Goal: Task Accomplishment & Management: Manage account settings

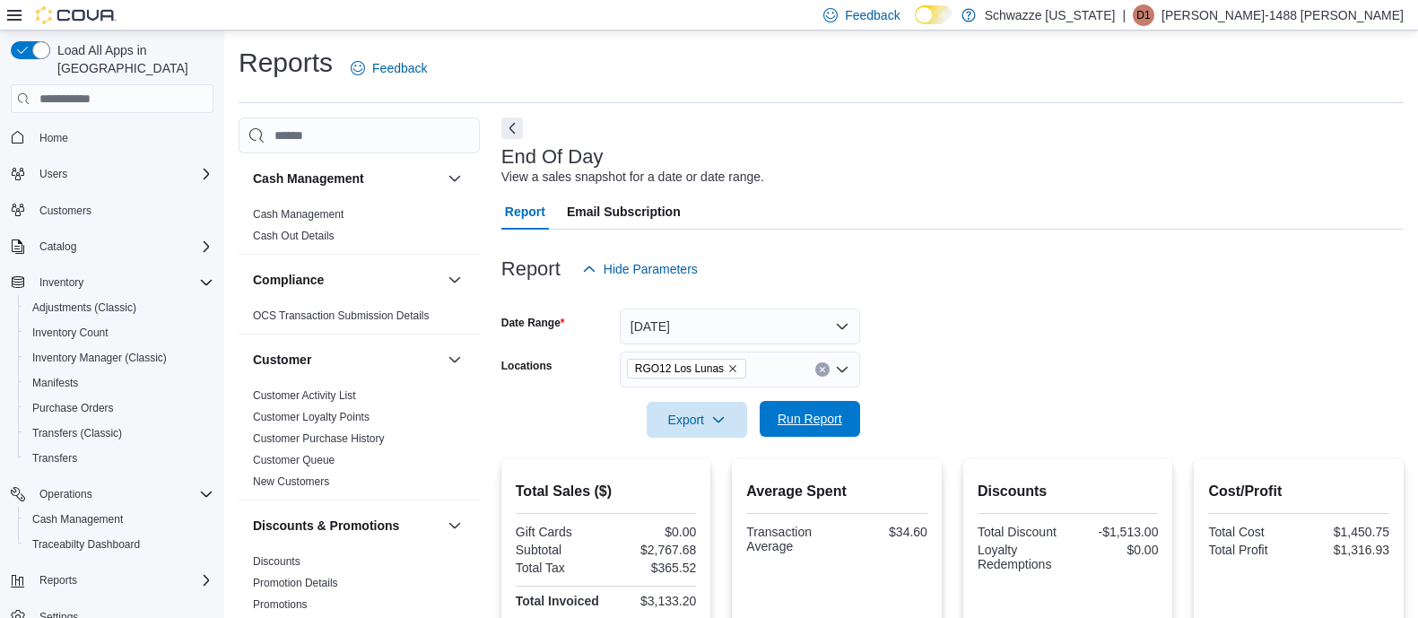
scroll to position [349, 0]
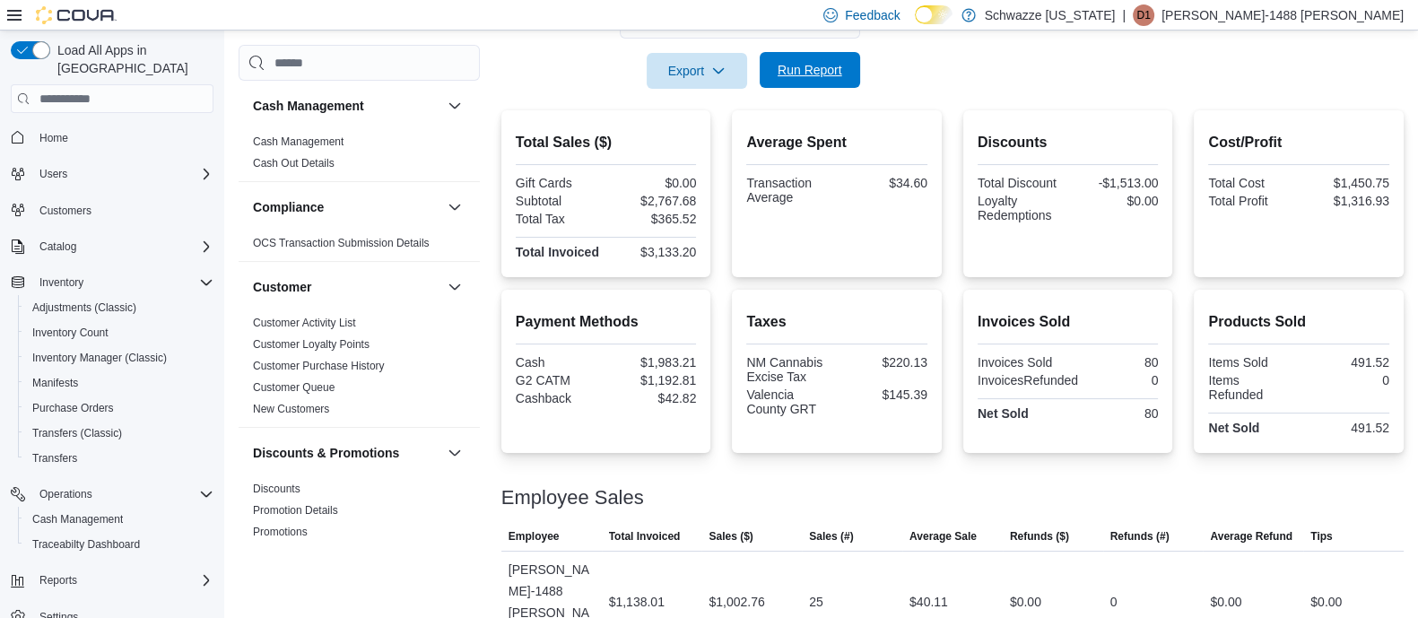
click at [829, 64] on span "Run Report" at bounding box center [809, 70] width 65 height 18
click at [830, 64] on span "Run Report" at bounding box center [809, 70] width 65 height 18
click at [832, 65] on span "Run Report" at bounding box center [809, 70] width 65 height 18
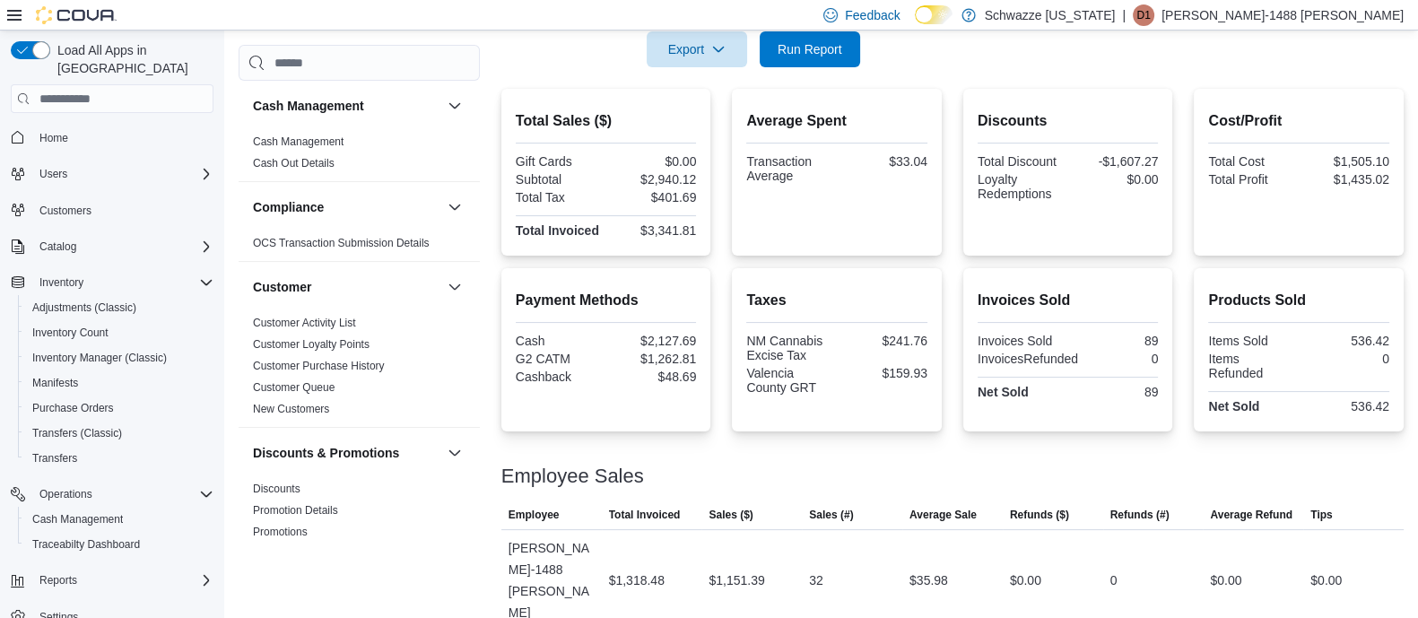
scroll to position [237, 0]
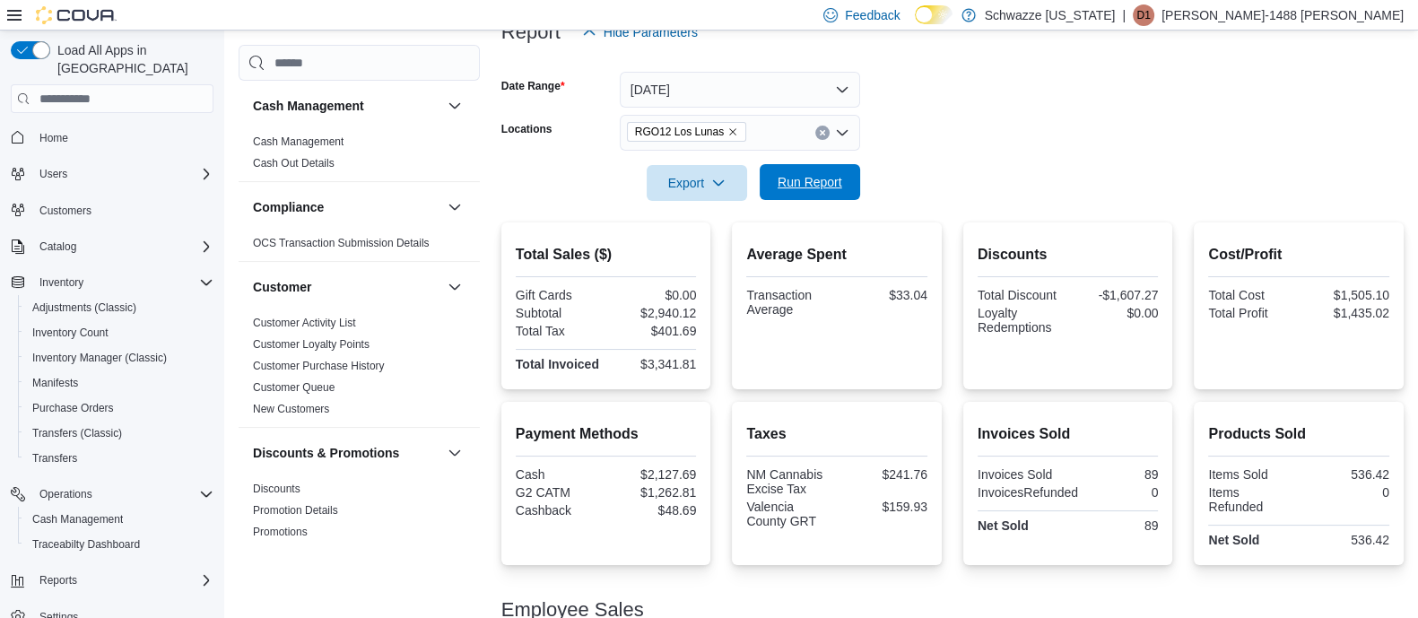
click at [849, 176] on button "Run Report" at bounding box center [810, 182] width 100 height 36
click at [829, 178] on span "Run Report" at bounding box center [809, 182] width 65 height 18
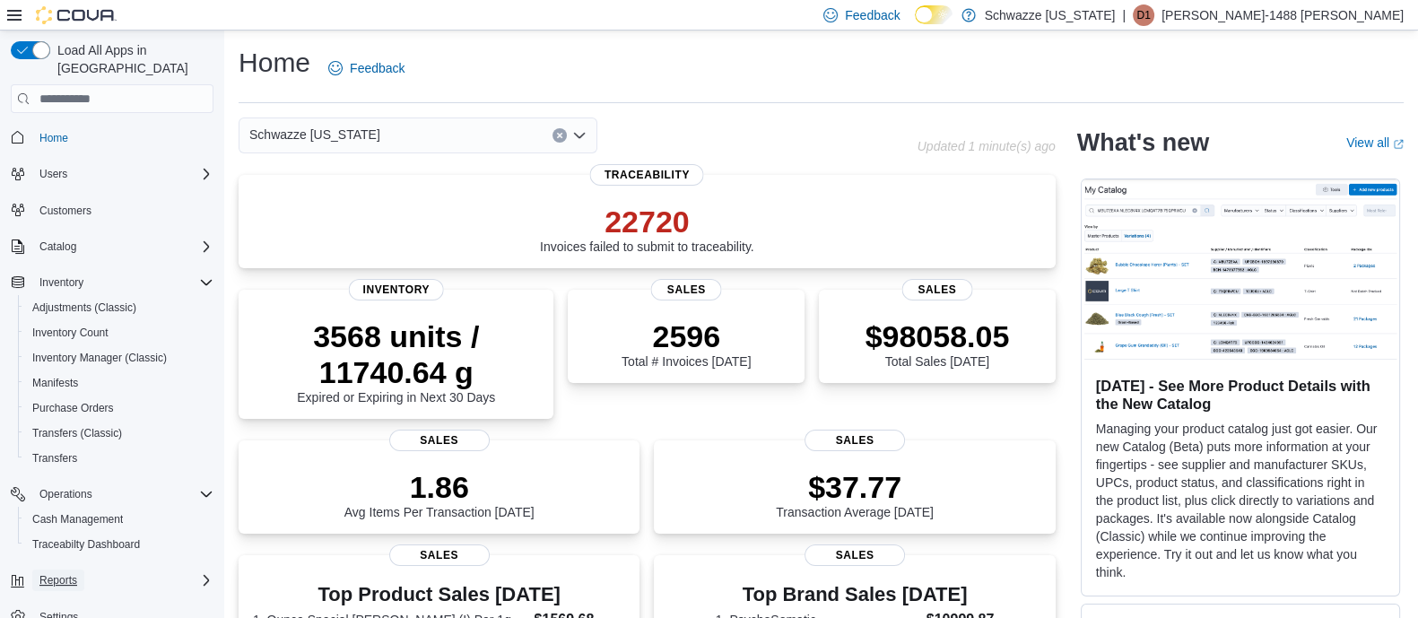
click at [58, 573] on span "Reports" at bounding box center [58, 580] width 38 height 14
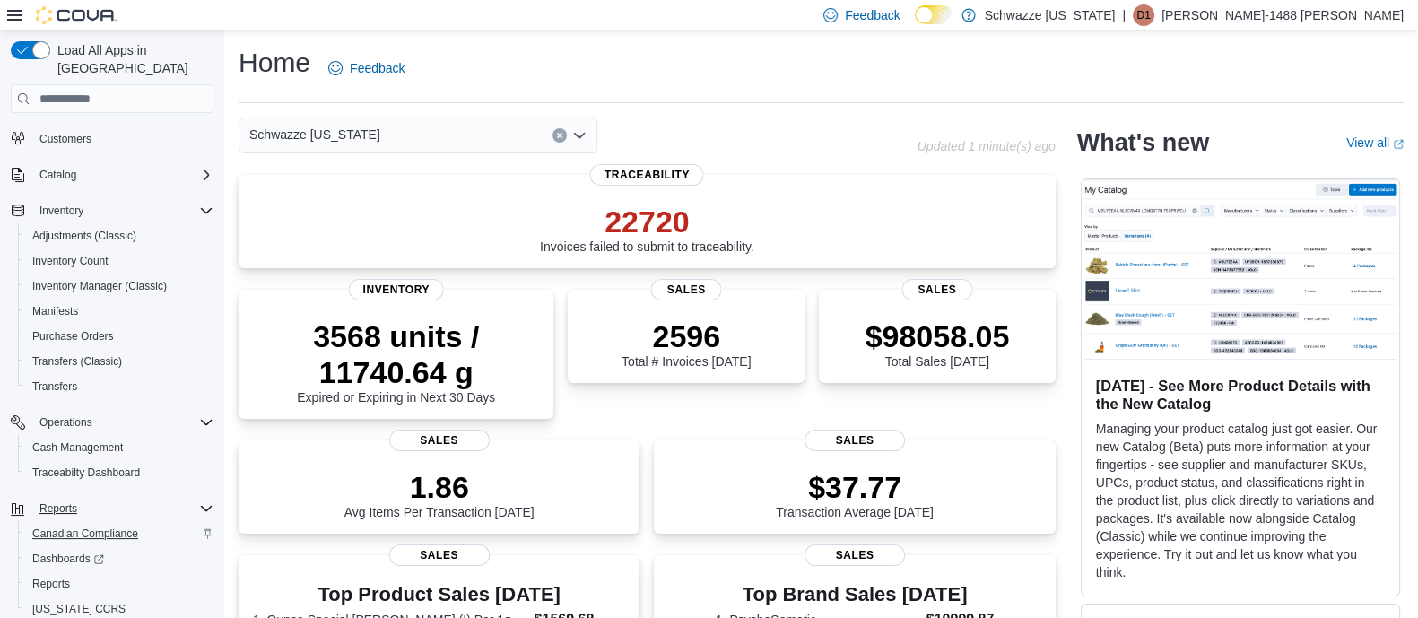
scroll to position [106, 0]
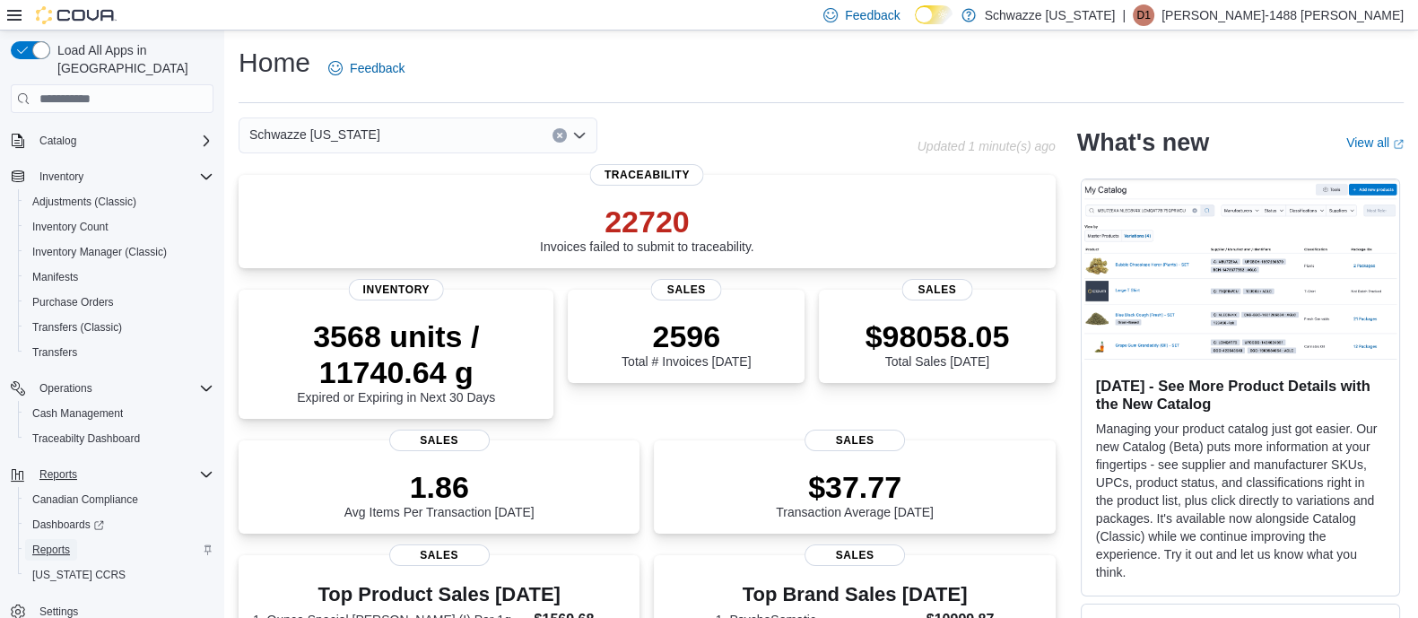
click at [59, 543] on span "Reports" at bounding box center [51, 550] width 38 height 14
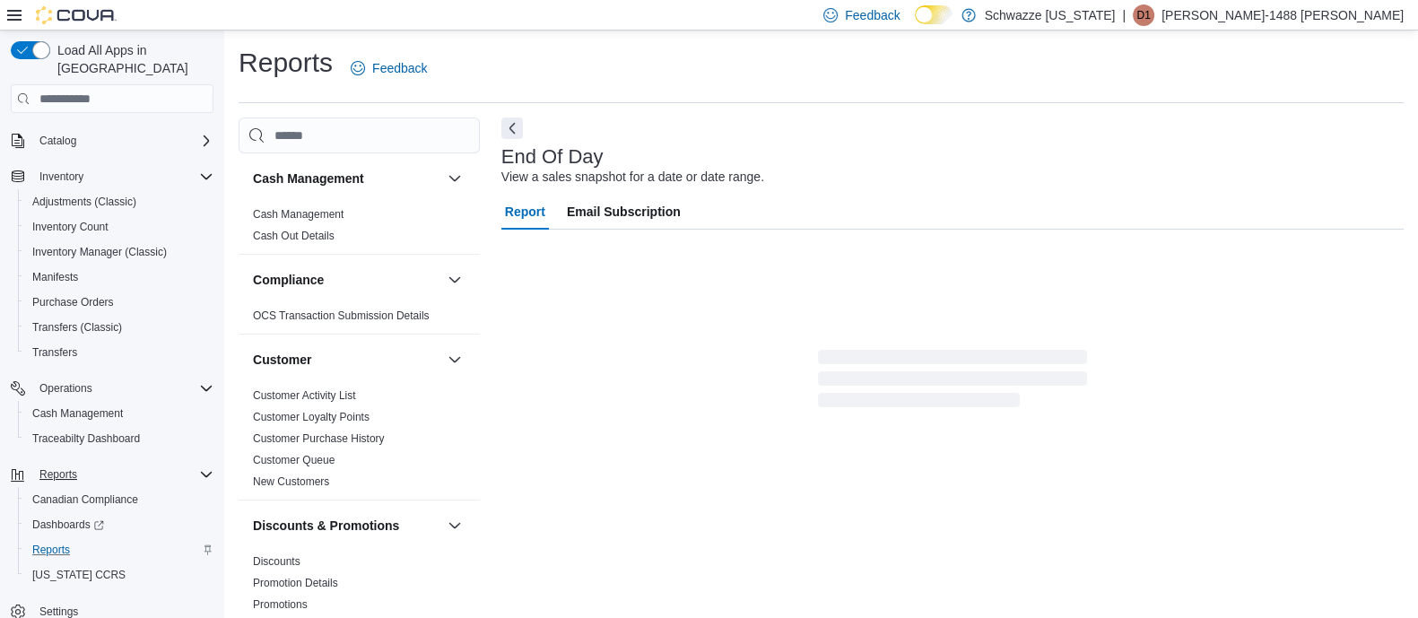
scroll to position [13, 0]
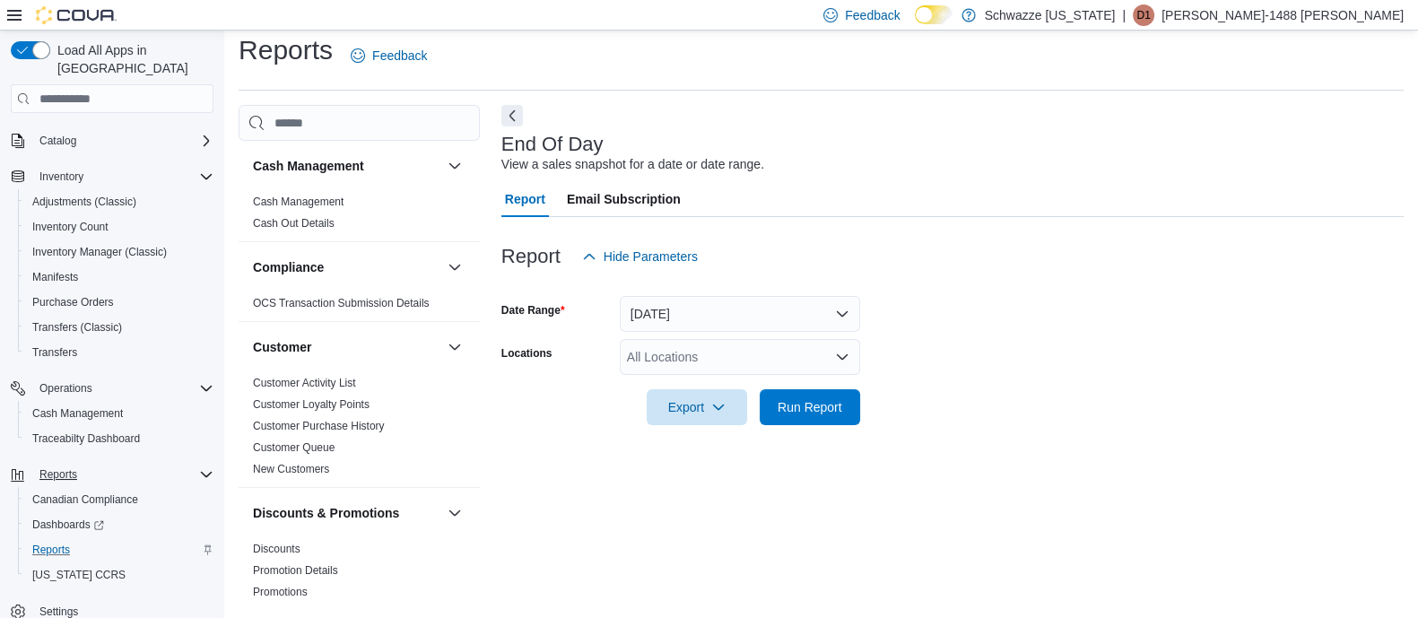
click at [841, 352] on icon "Open list of options" at bounding box center [842, 357] width 14 height 14
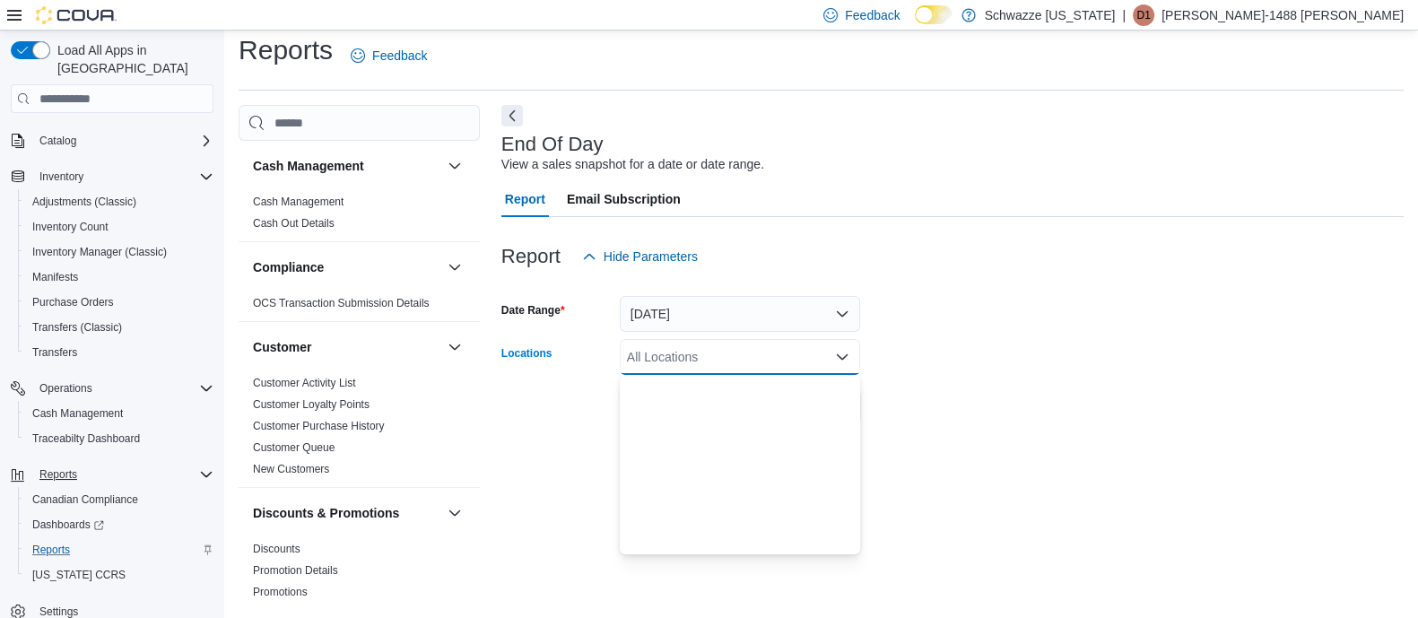
scroll to position [673, 0]
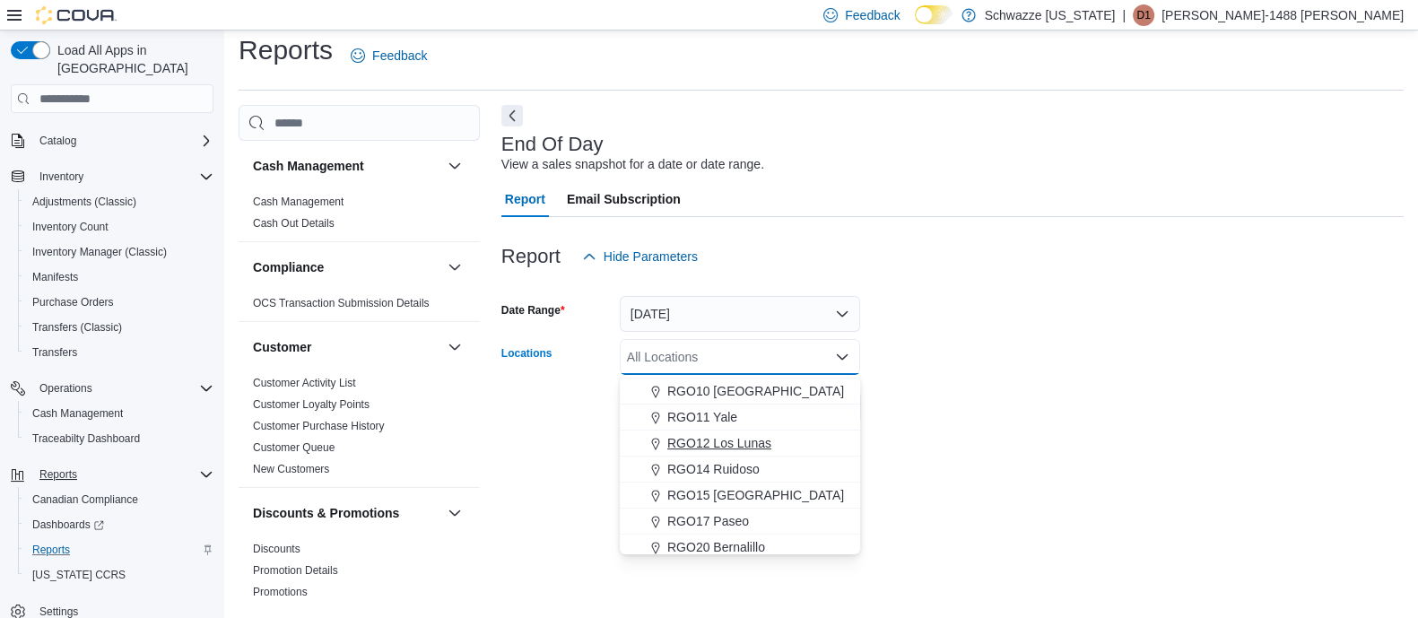
click at [726, 438] on span "RGO12 Los Lunas" at bounding box center [719, 443] width 104 height 18
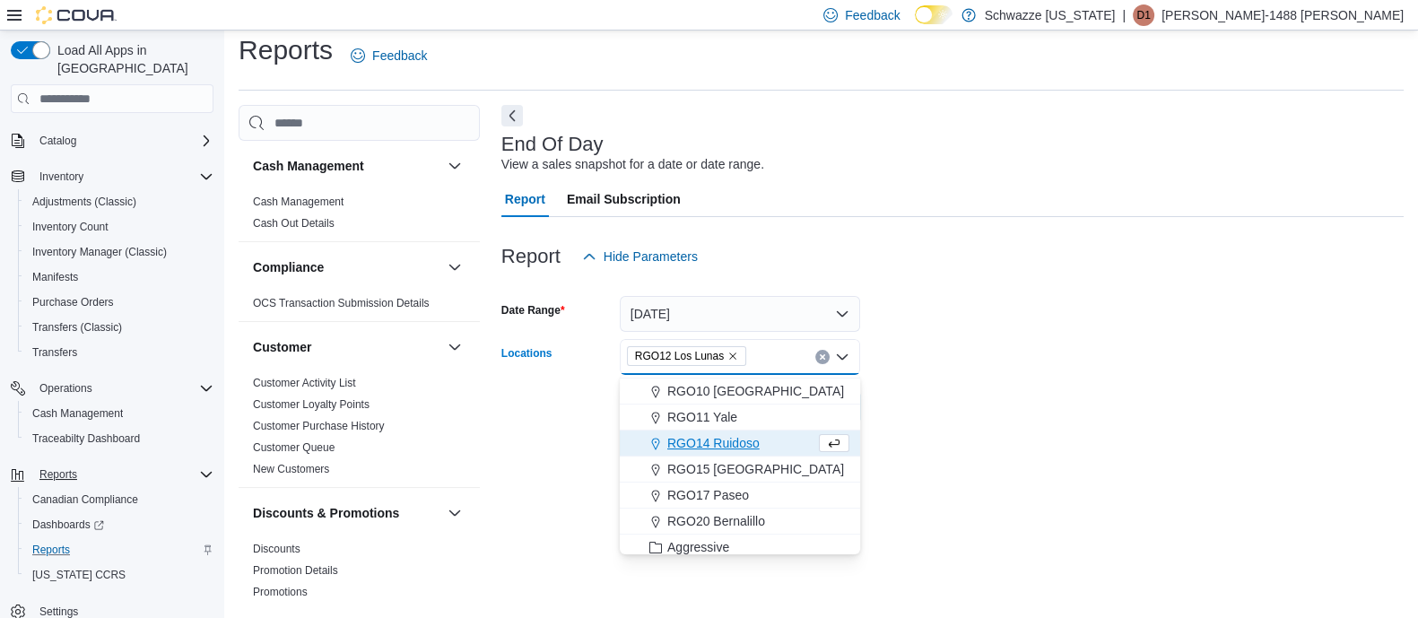
click at [930, 394] on form "Date Range Today Locations RGO12 Los Lunas Combo box. Selected. RGO12 Los Lunas…" at bounding box center [952, 349] width 902 height 151
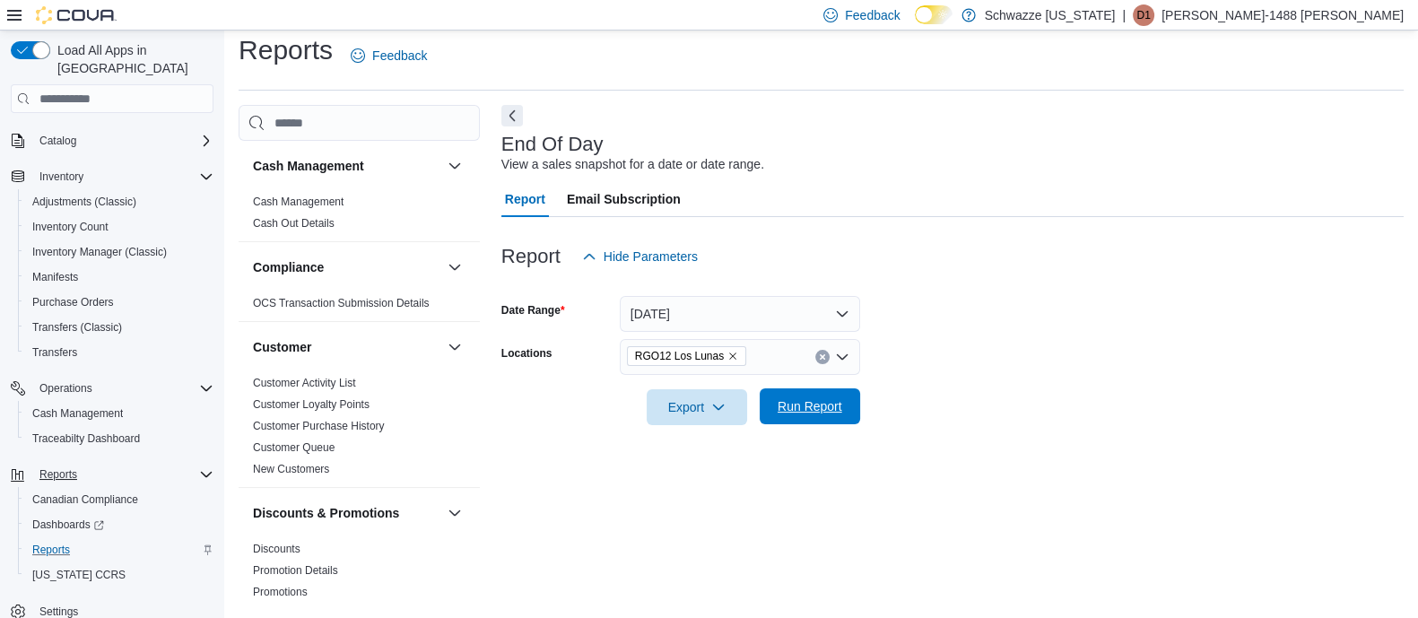
click at [838, 414] on span "Run Report" at bounding box center [809, 406] width 79 height 36
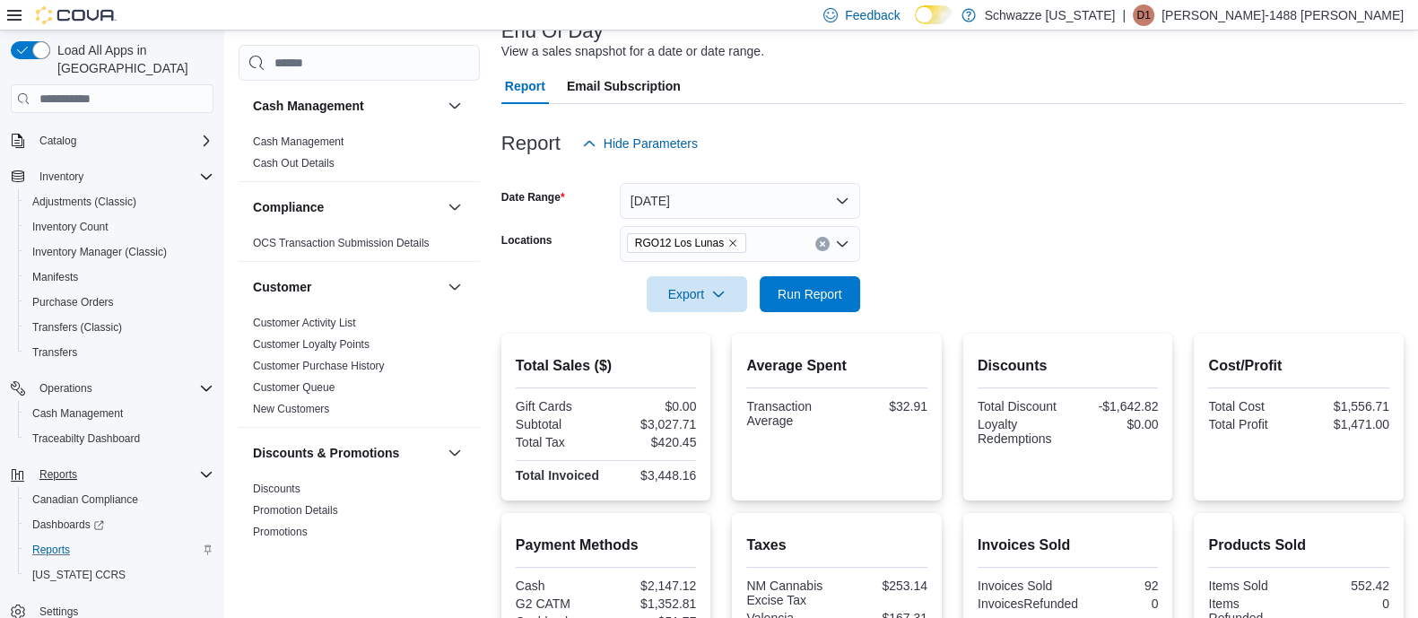
scroll to position [238, 0]
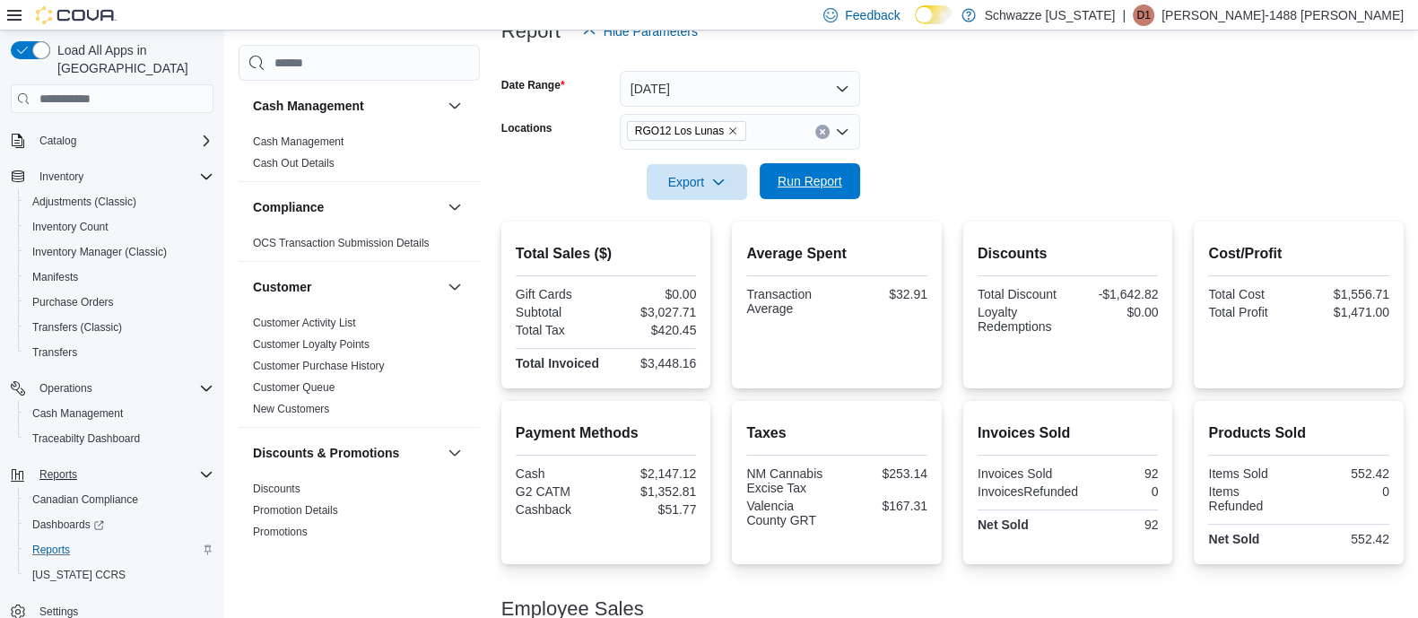
click at [828, 174] on span "Run Report" at bounding box center [809, 181] width 65 height 18
click at [823, 181] on span "Run Report" at bounding box center [809, 181] width 65 height 18
click at [801, 172] on span "Run Report" at bounding box center [809, 181] width 79 height 36
click at [785, 171] on span "Run Report" at bounding box center [809, 181] width 79 height 36
click at [835, 175] on span "Run Report" at bounding box center [809, 181] width 65 height 18
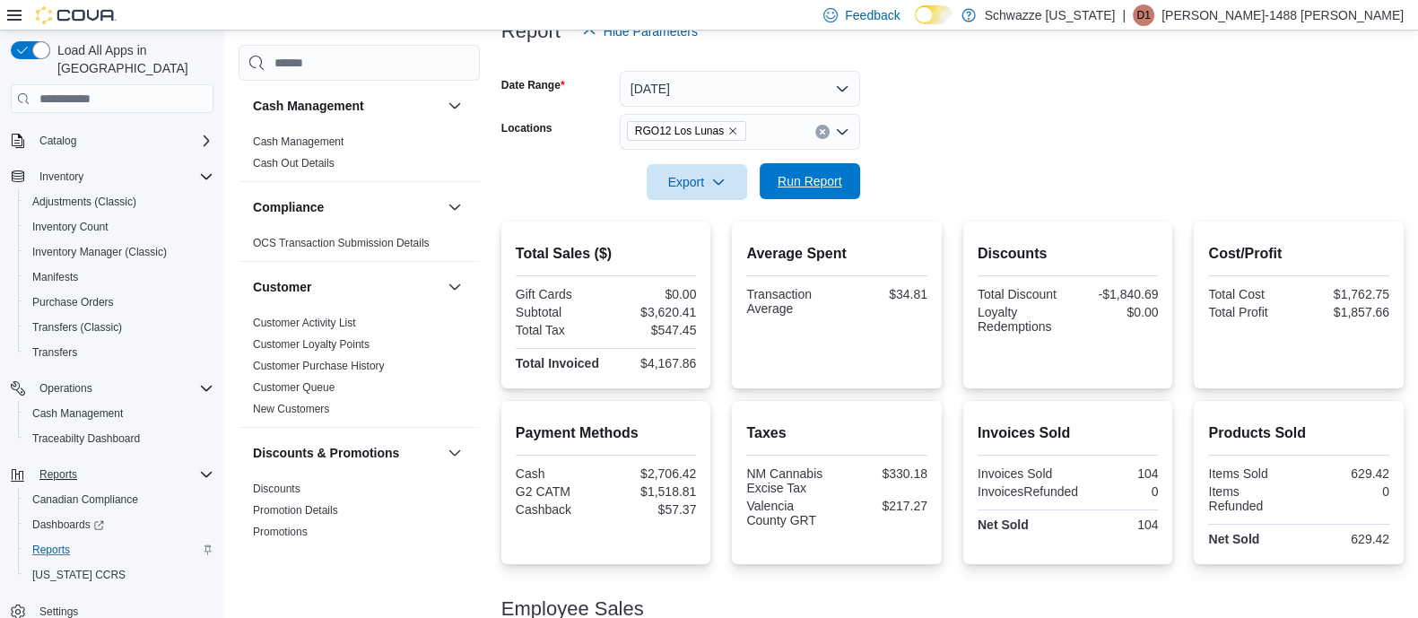
click at [825, 192] on span "Run Report" at bounding box center [809, 181] width 79 height 36
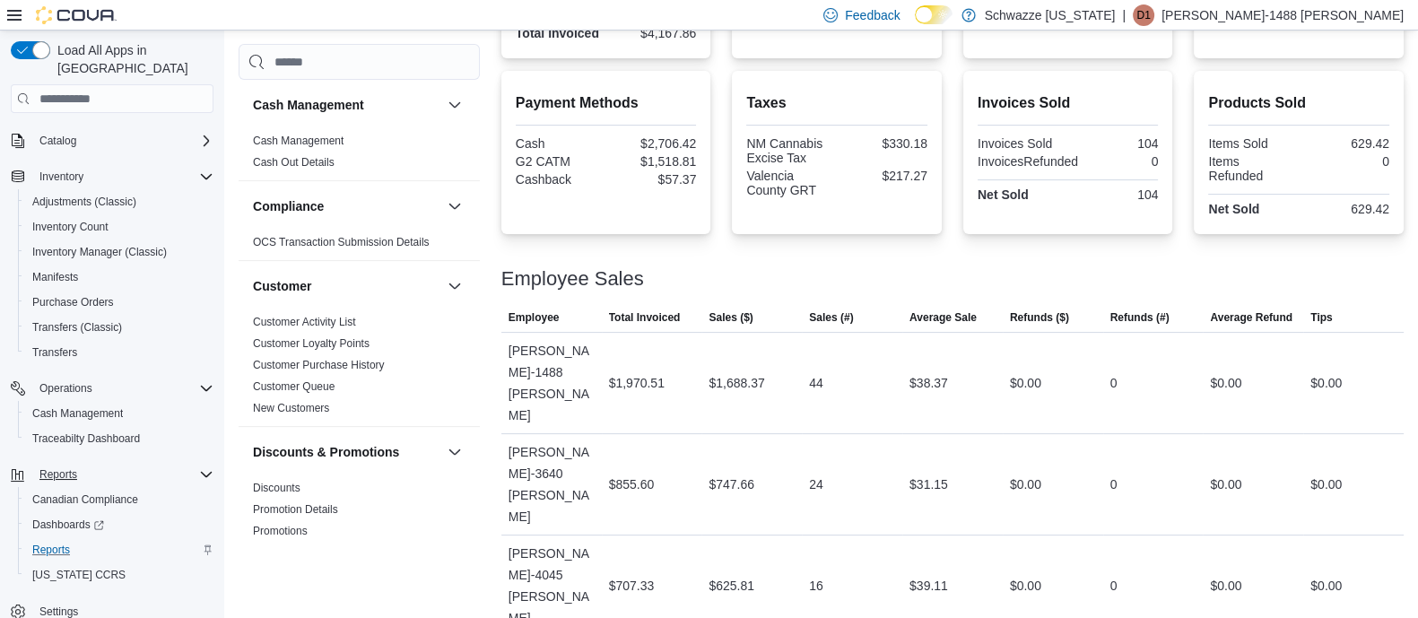
scroll to position [573, 0]
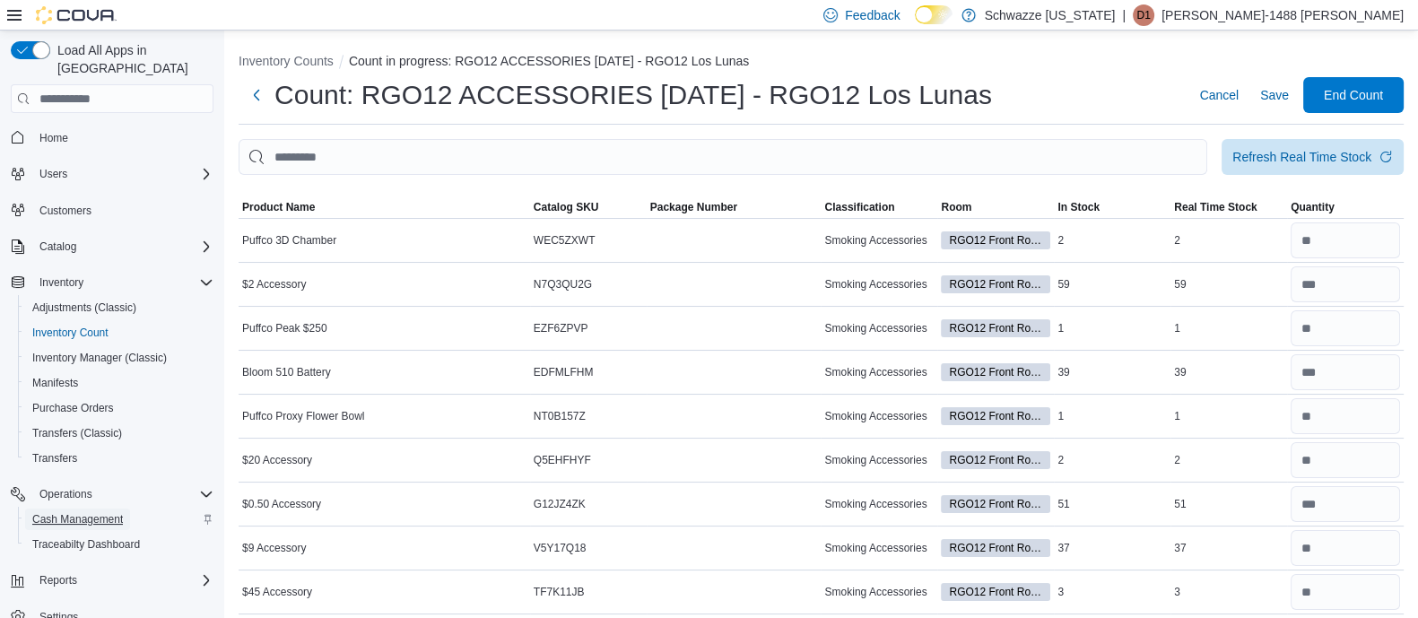
click at [79, 512] on span "Cash Management" at bounding box center [77, 519] width 91 height 14
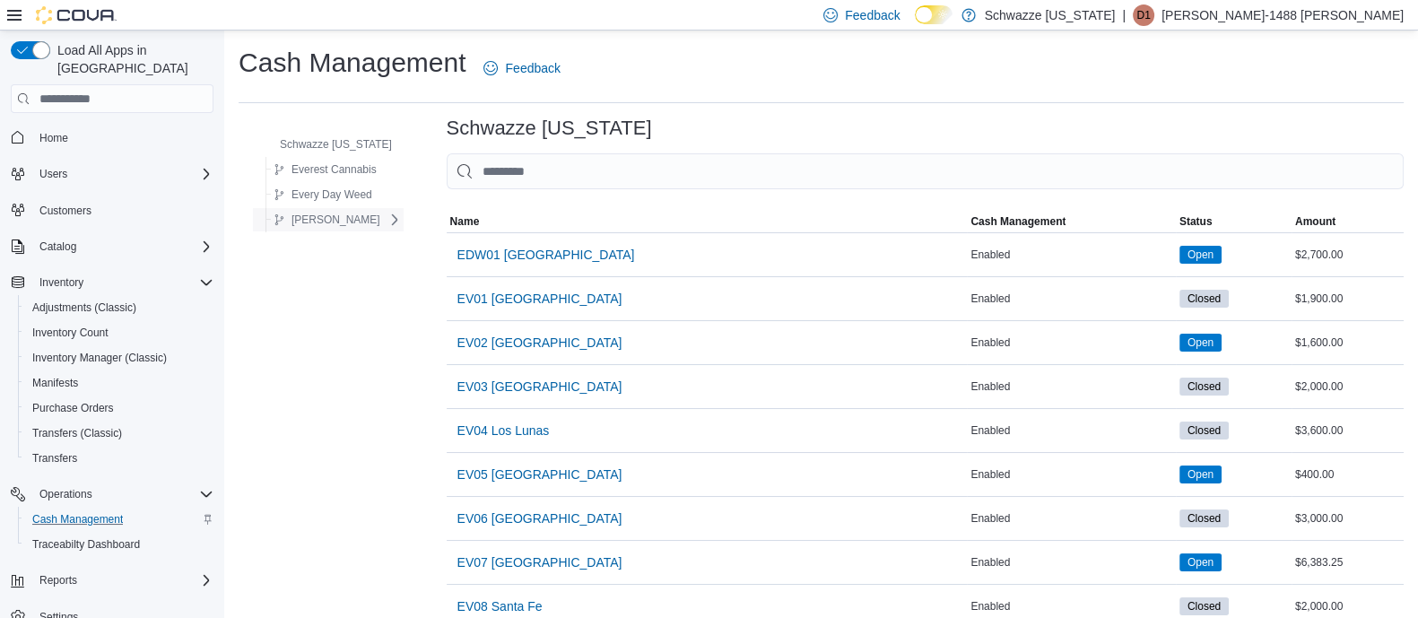
click at [342, 219] on span "[PERSON_NAME]" at bounding box center [335, 220] width 89 height 14
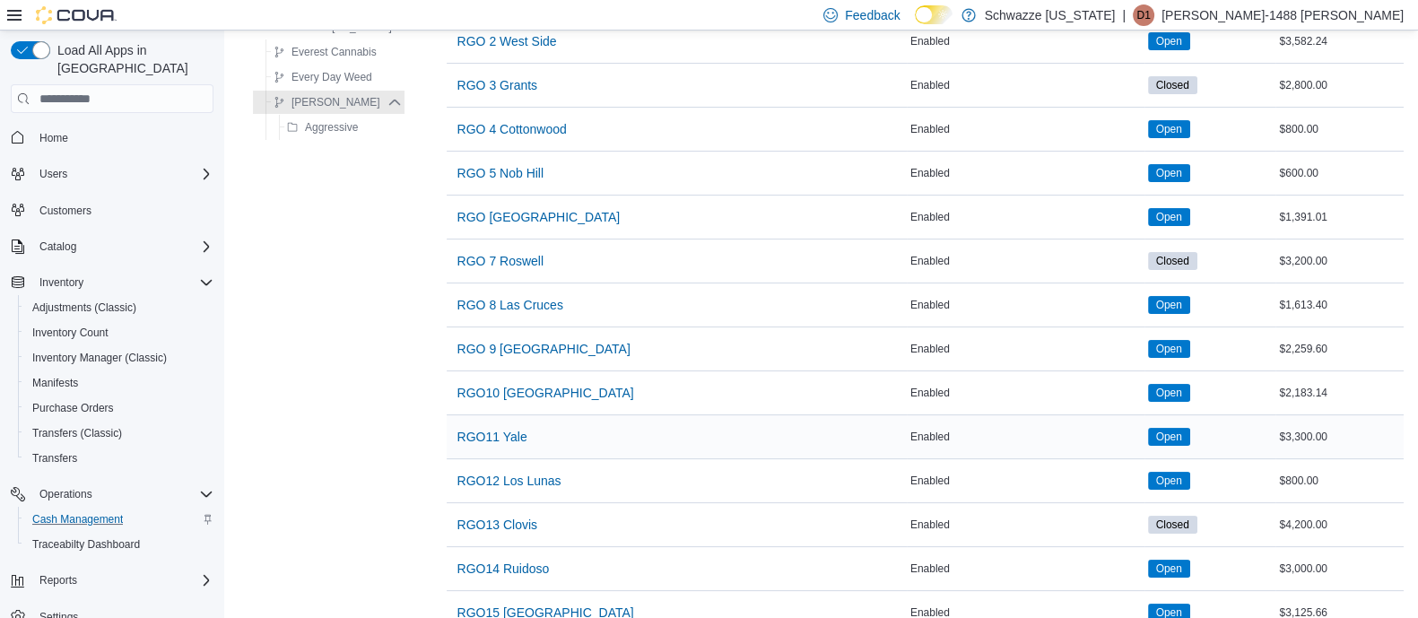
scroll to position [336, 0]
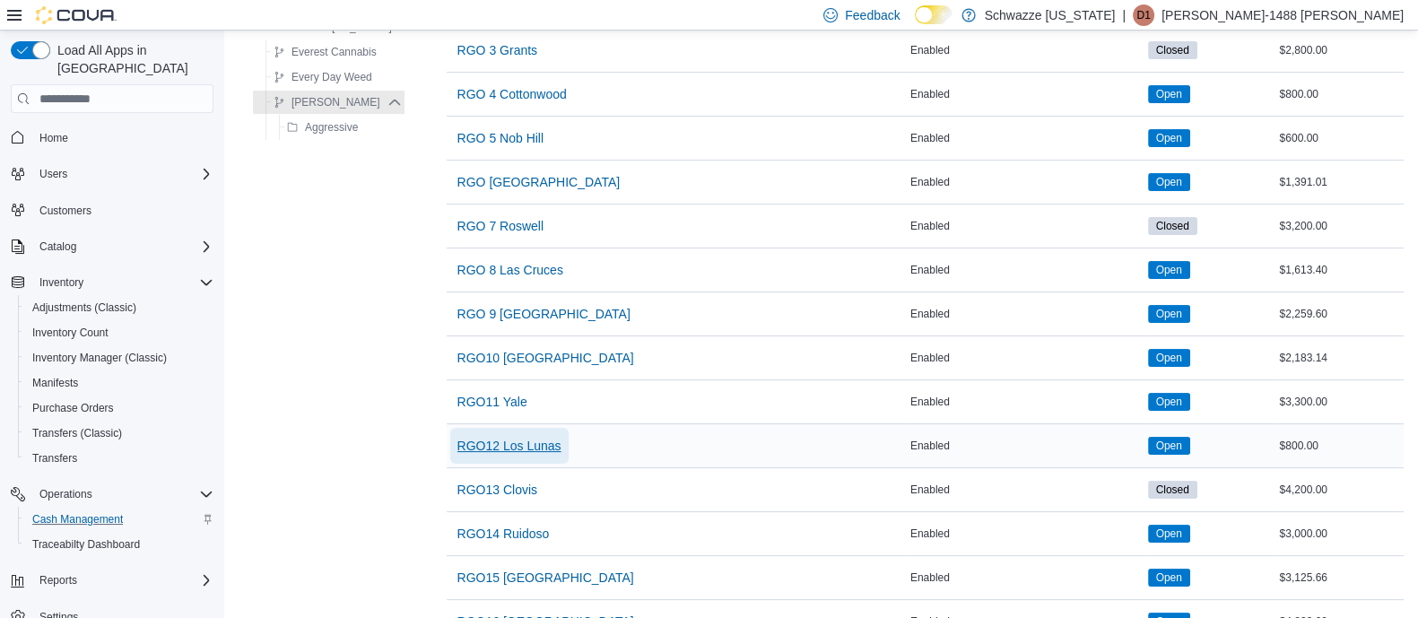
click at [527, 446] on span "RGO12 Los Lunas" at bounding box center [509, 446] width 104 height 18
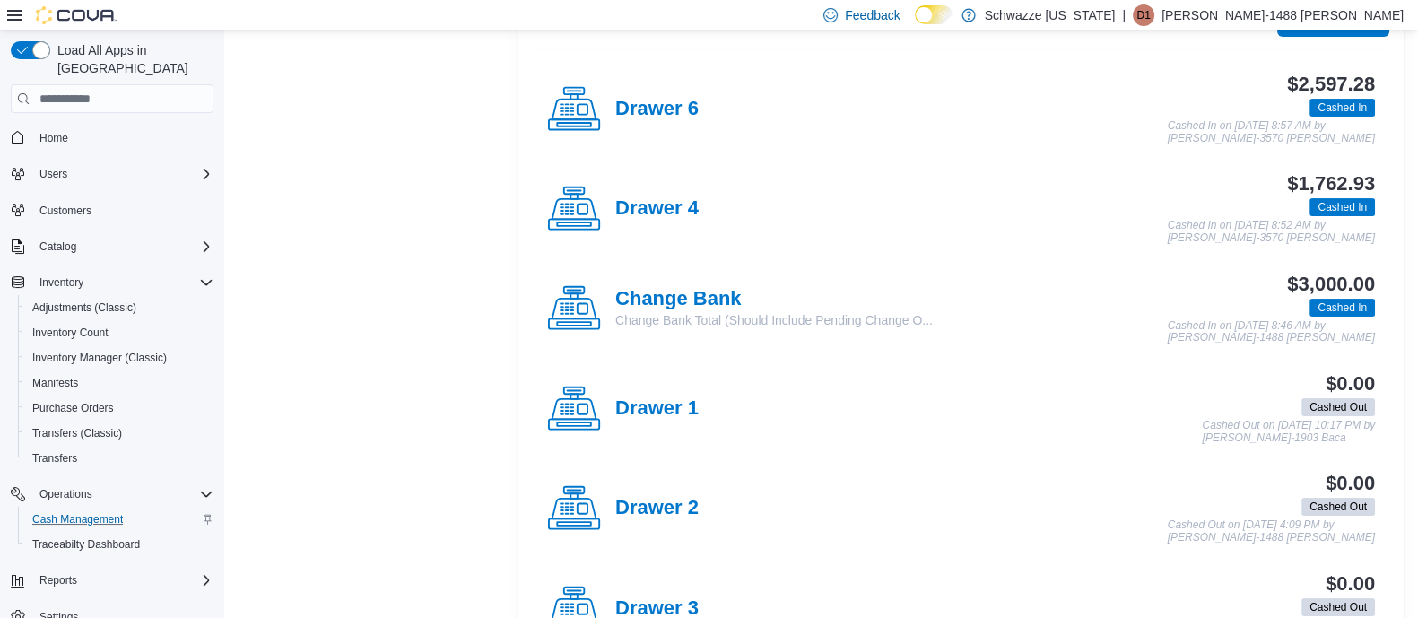
scroll to position [447, 0]
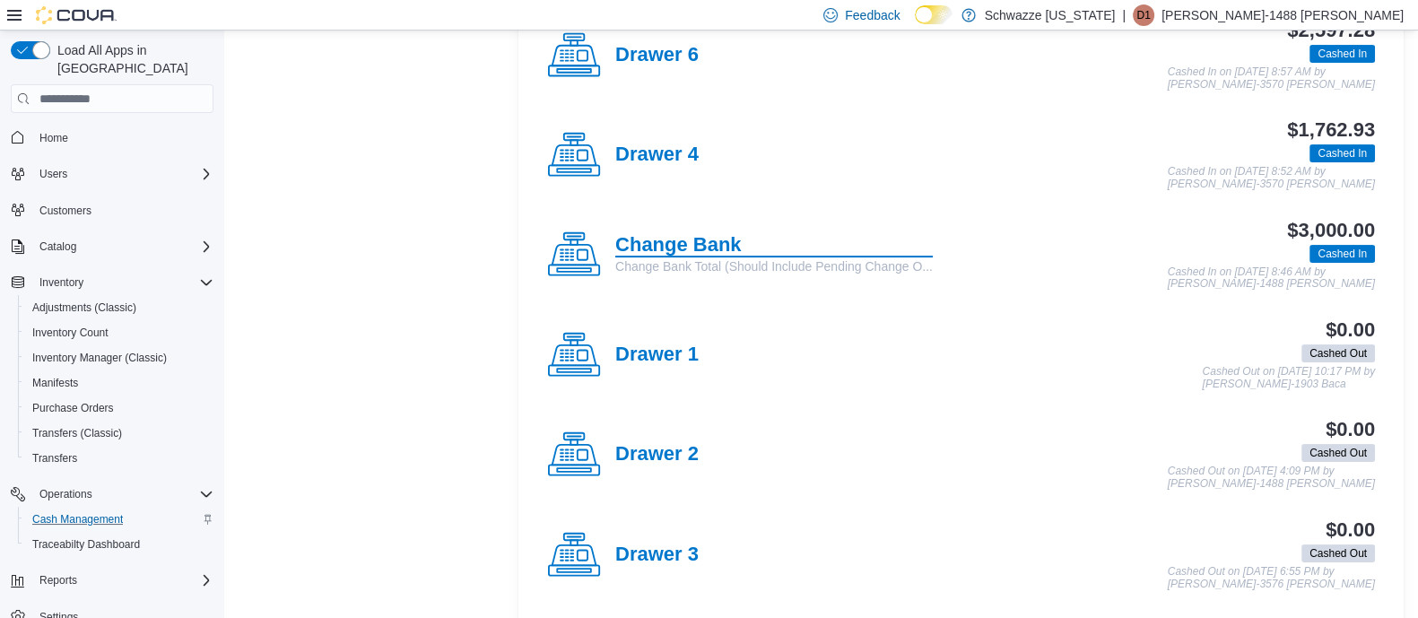
click at [669, 238] on h4 "Change Bank" at bounding box center [773, 245] width 317 height 23
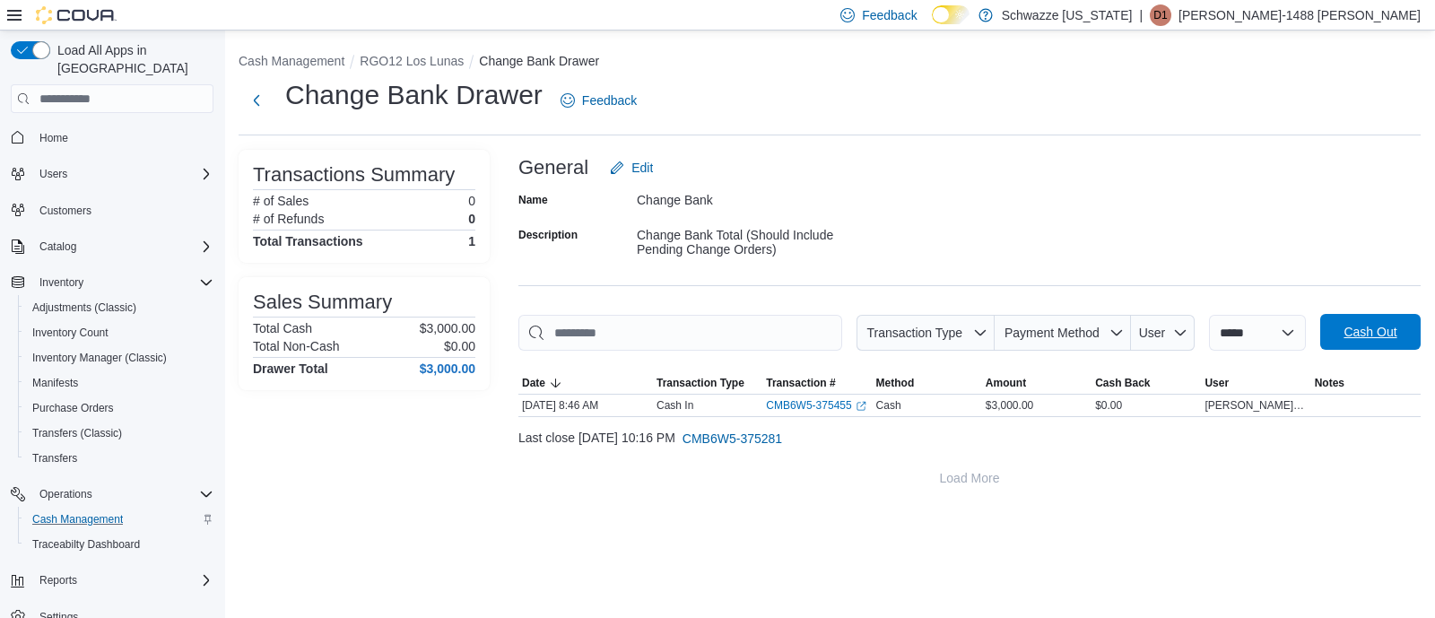
click at [1392, 334] on span "Cash Out" at bounding box center [1369, 332] width 53 height 18
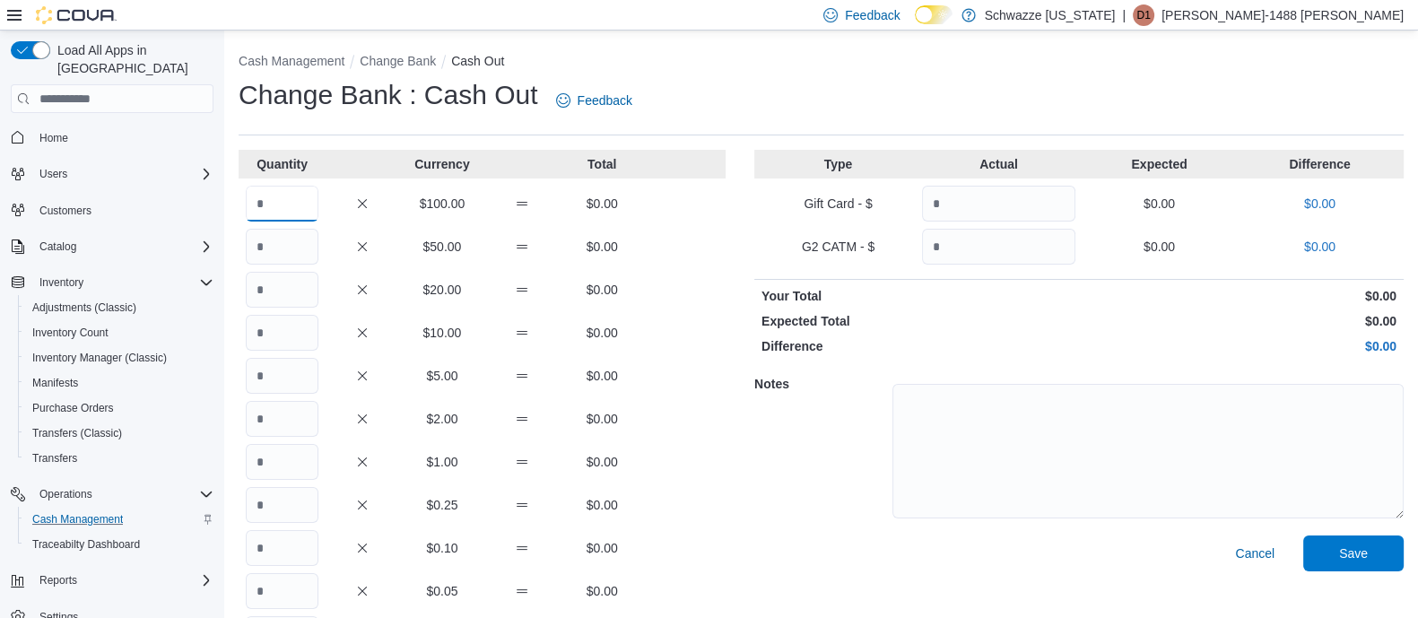
click at [275, 208] on input "Quantity" at bounding box center [282, 204] width 73 height 36
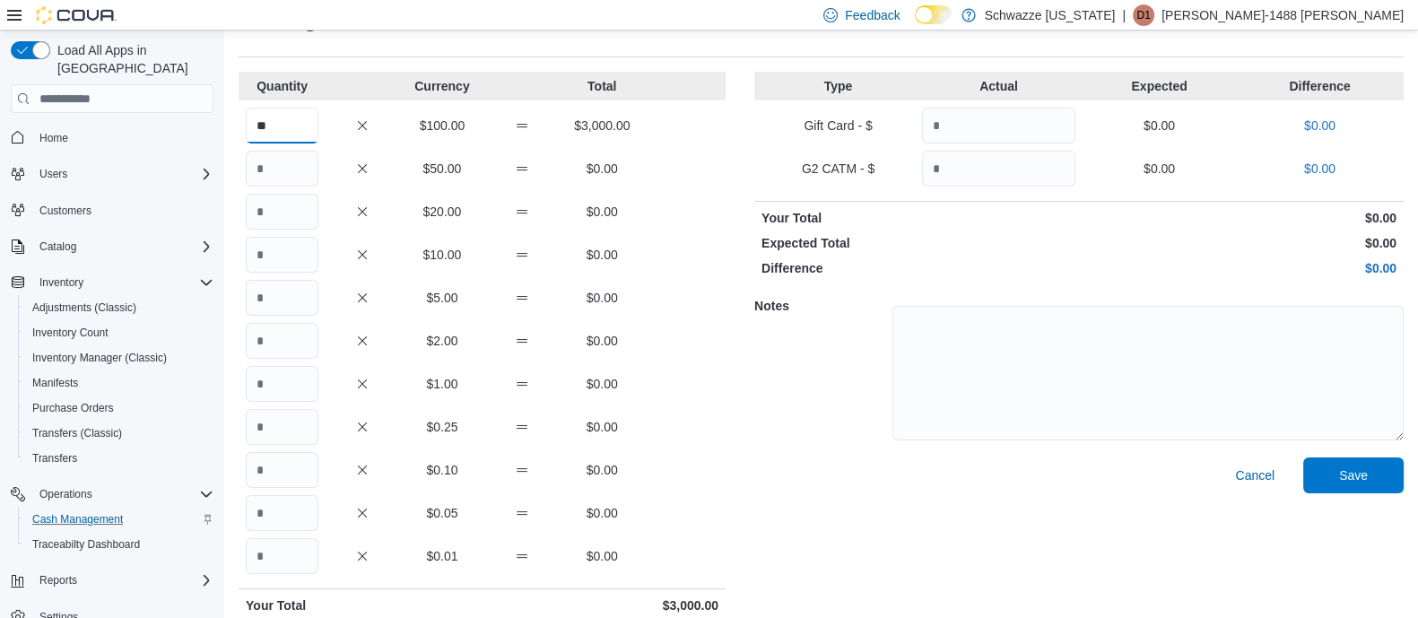
scroll to position [146, 0]
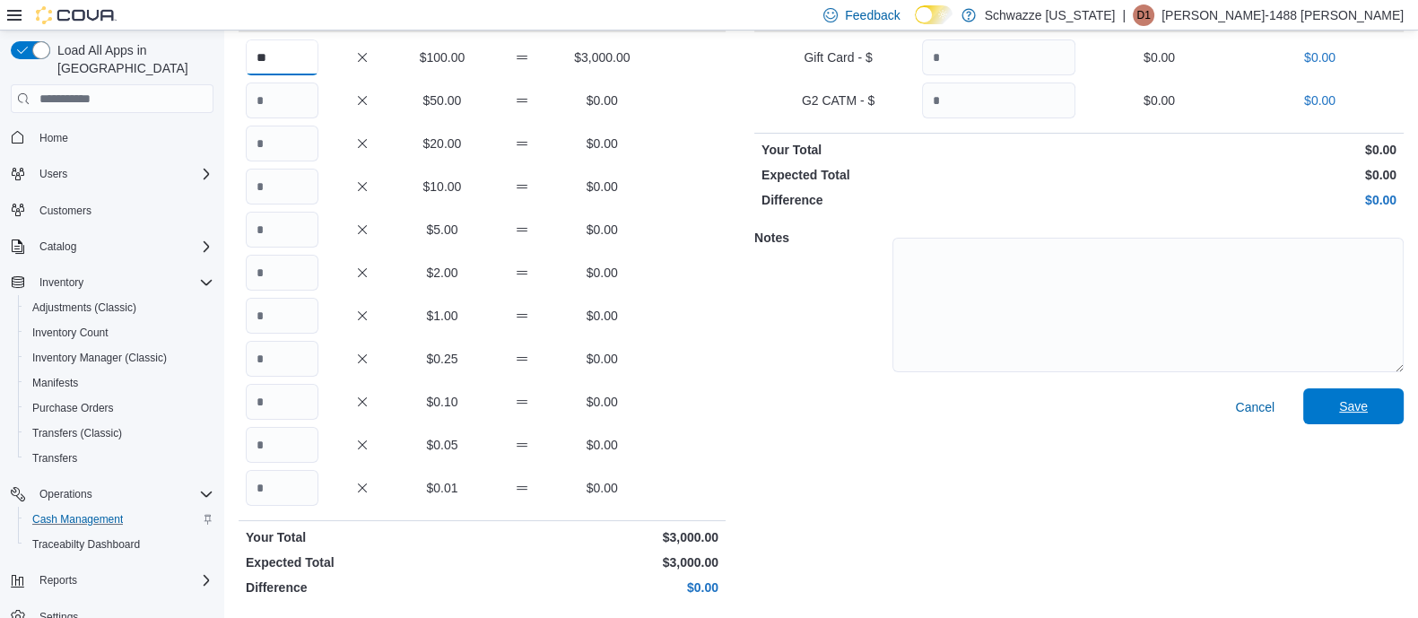
type input "**"
click at [1376, 419] on span "Save" at bounding box center [1353, 406] width 79 height 36
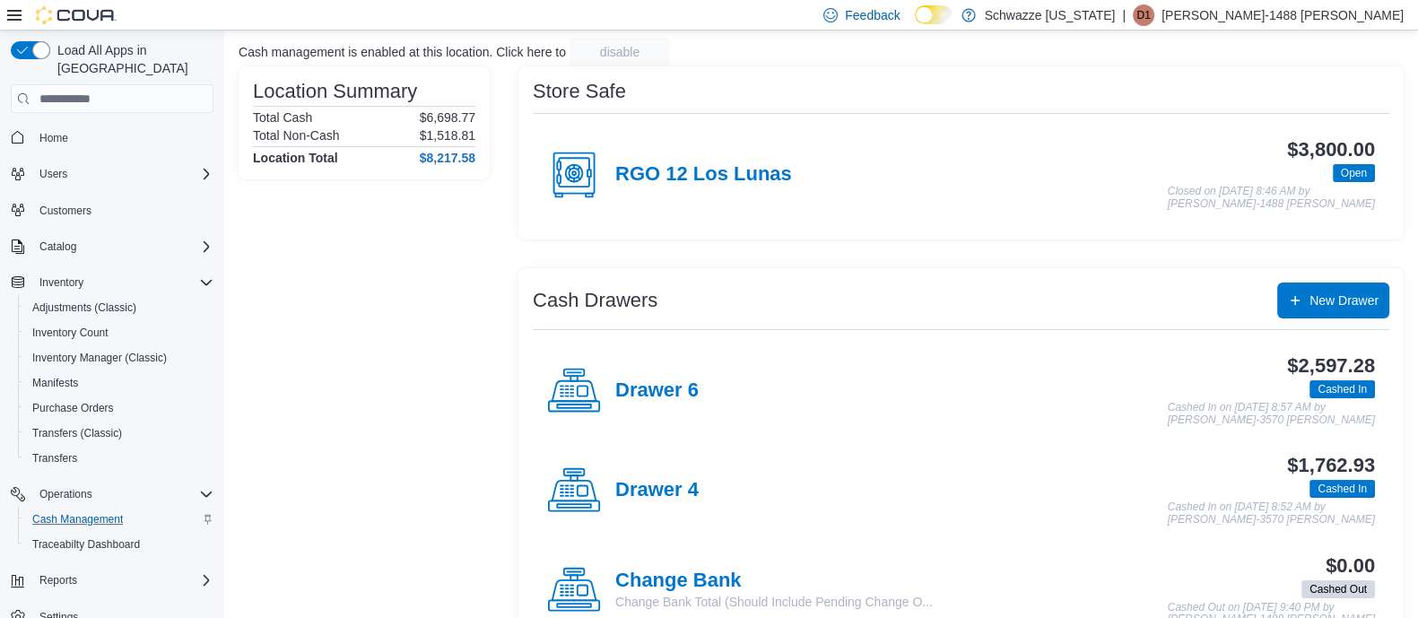
scroll to position [111, 0]
click at [752, 168] on h4 "RGO 12 Los Lunas" at bounding box center [703, 175] width 177 height 23
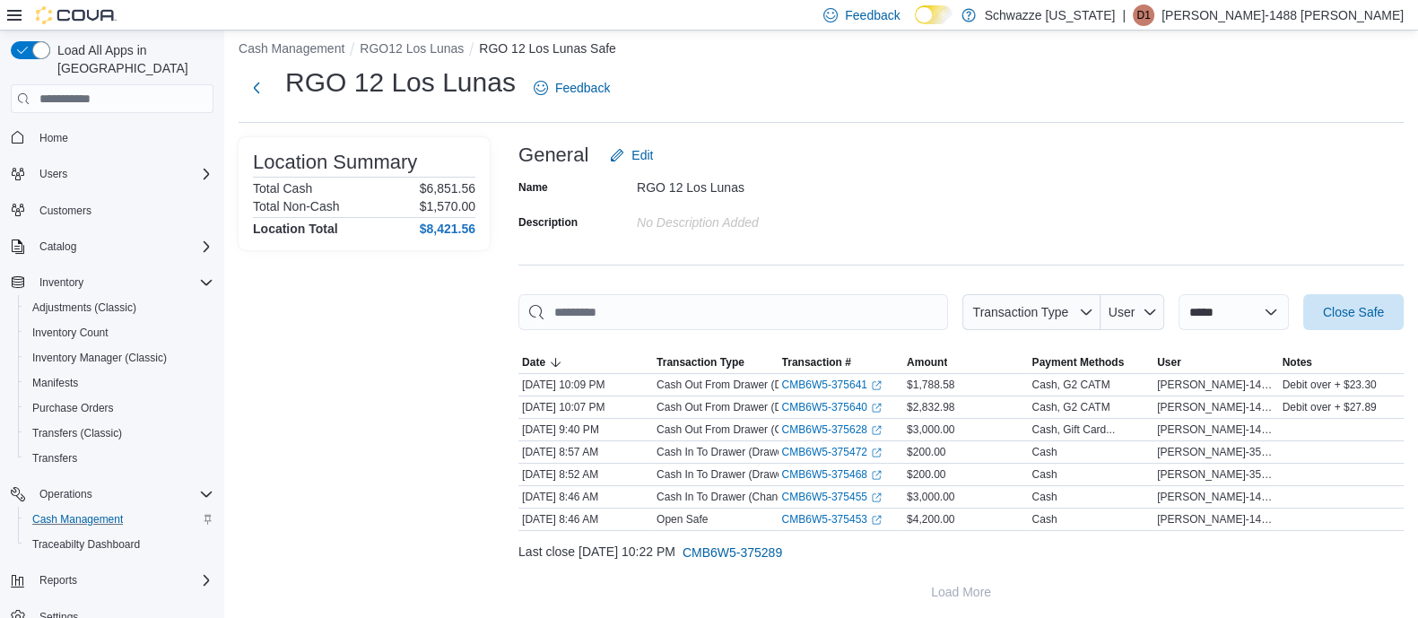
scroll to position [17, 0]
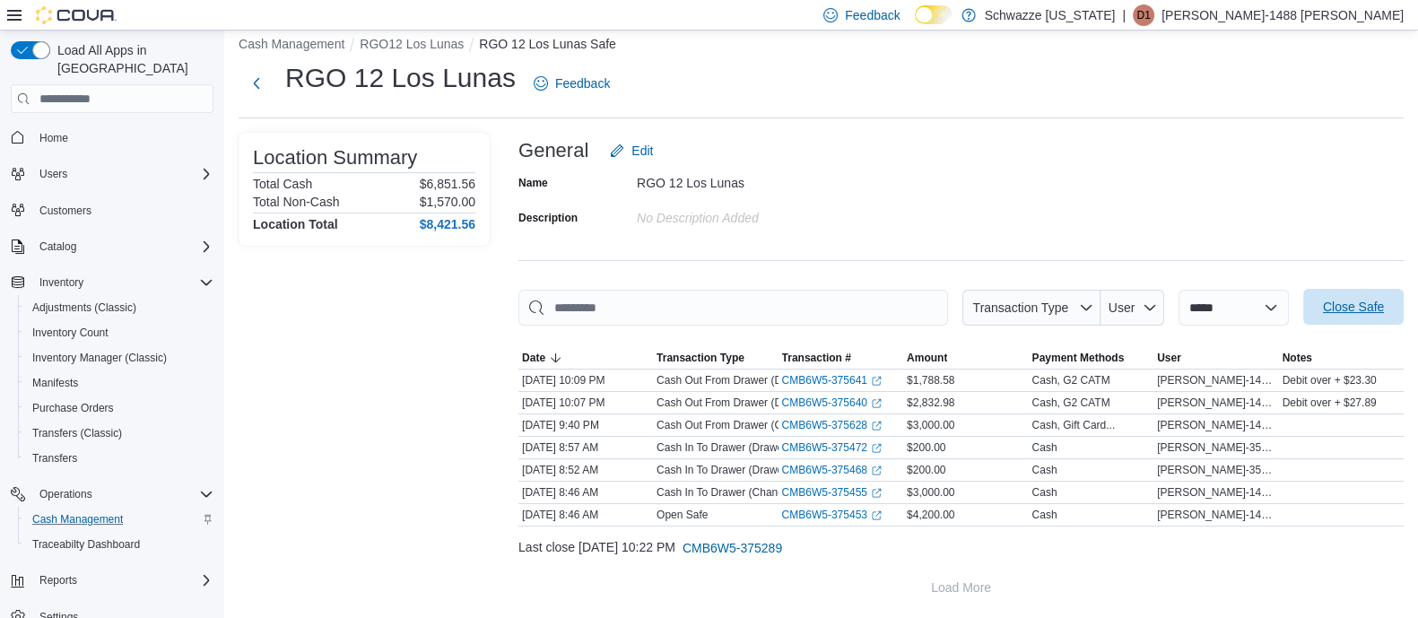
click at [1351, 302] on span "Close Safe" at bounding box center [1353, 307] width 61 height 18
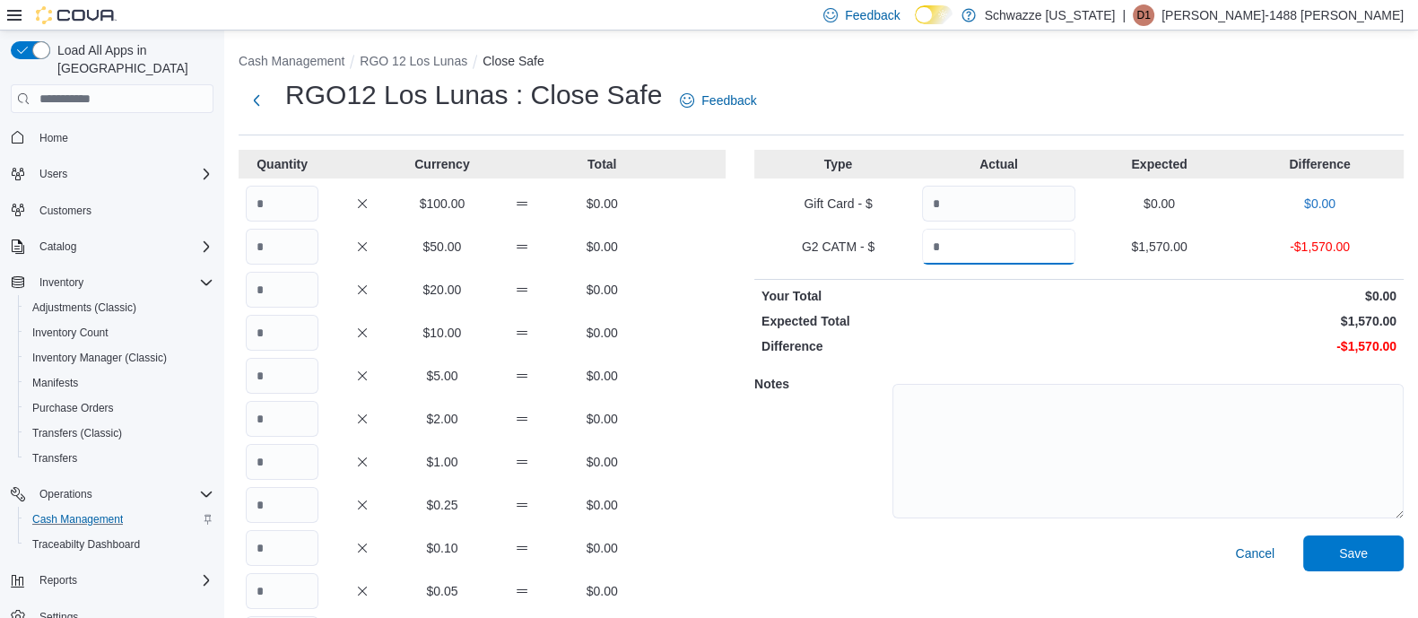
click at [981, 253] on input "Quantity" at bounding box center [998, 247] width 153 height 36
type input "****"
click at [298, 195] on input "Quantity" at bounding box center [282, 204] width 73 height 36
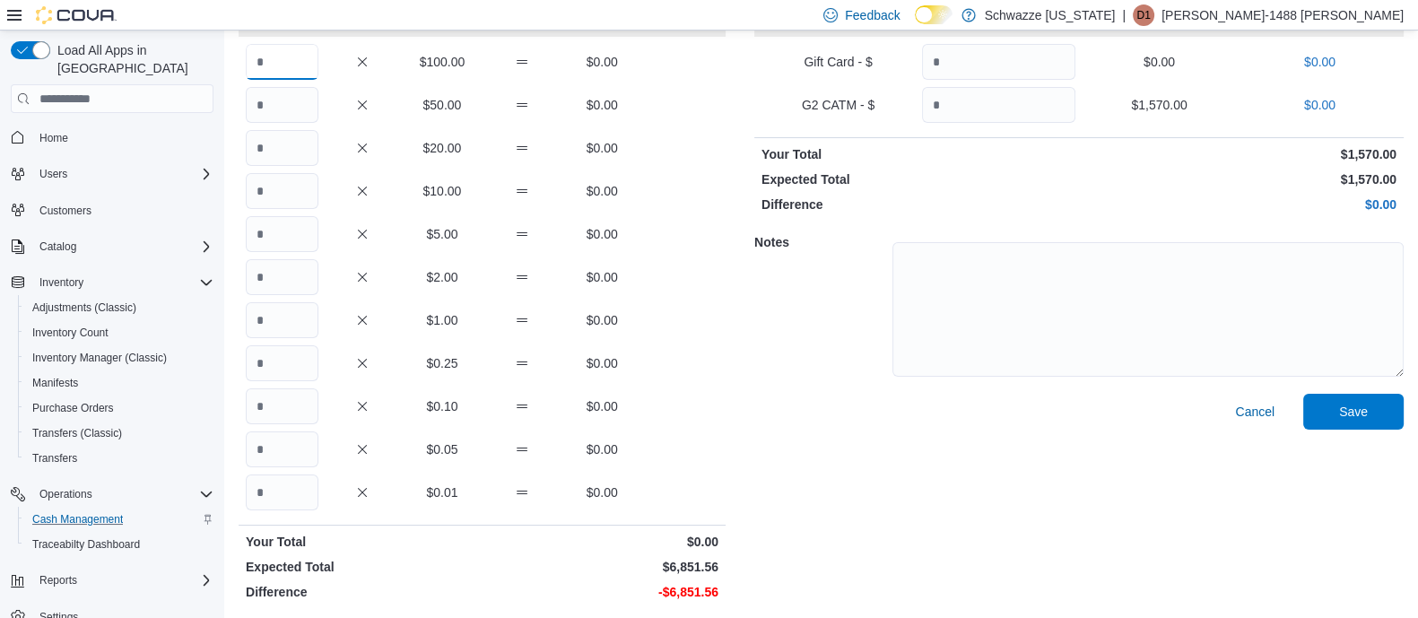
scroll to position [146, 0]
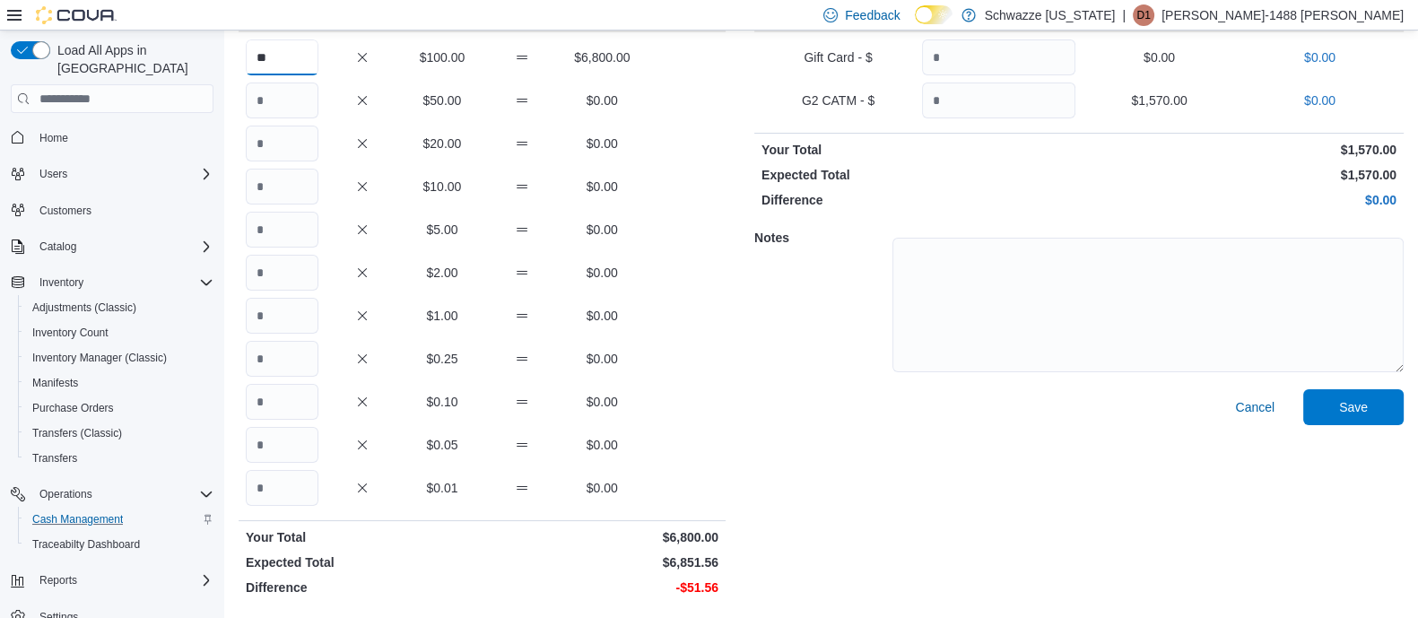
type input "**"
click at [305, 316] on input "Quantity" at bounding box center [282, 316] width 73 height 36
type input "**"
click at [292, 482] on input "Quantity" at bounding box center [282, 488] width 73 height 36
type input "**"
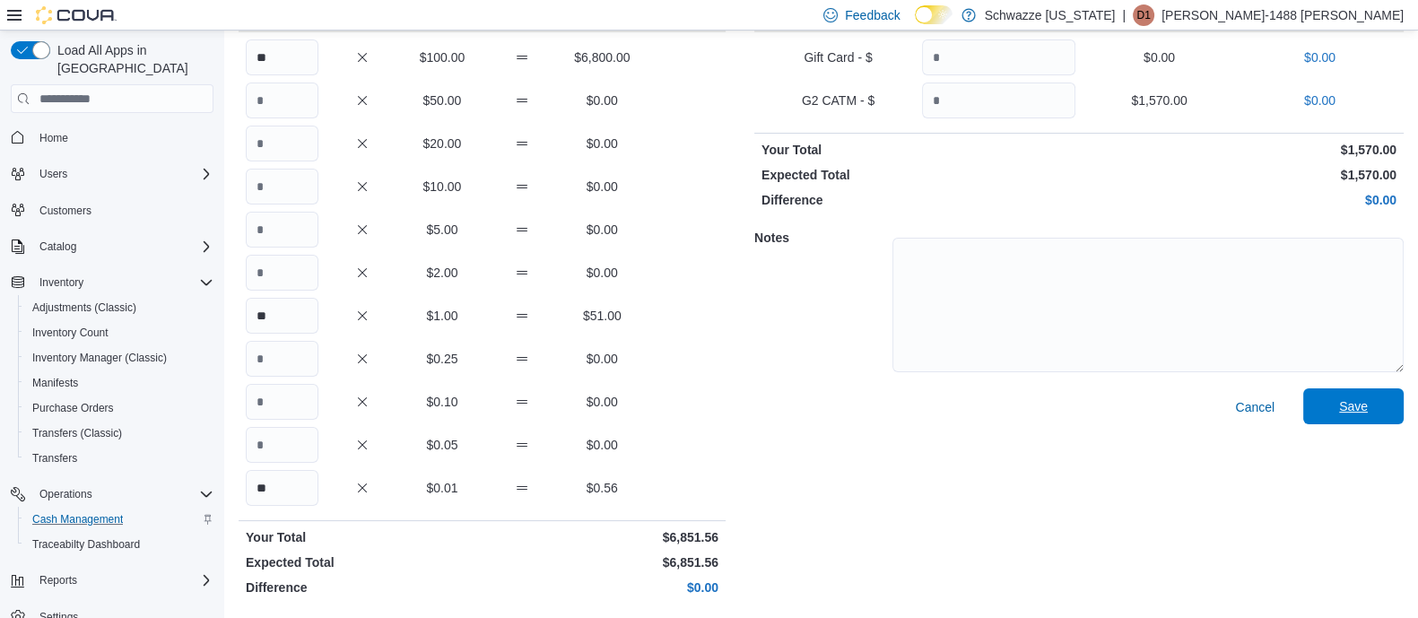
click at [1365, 409] on span "Save" at bounding box center [1353, 406] width 29 height 18
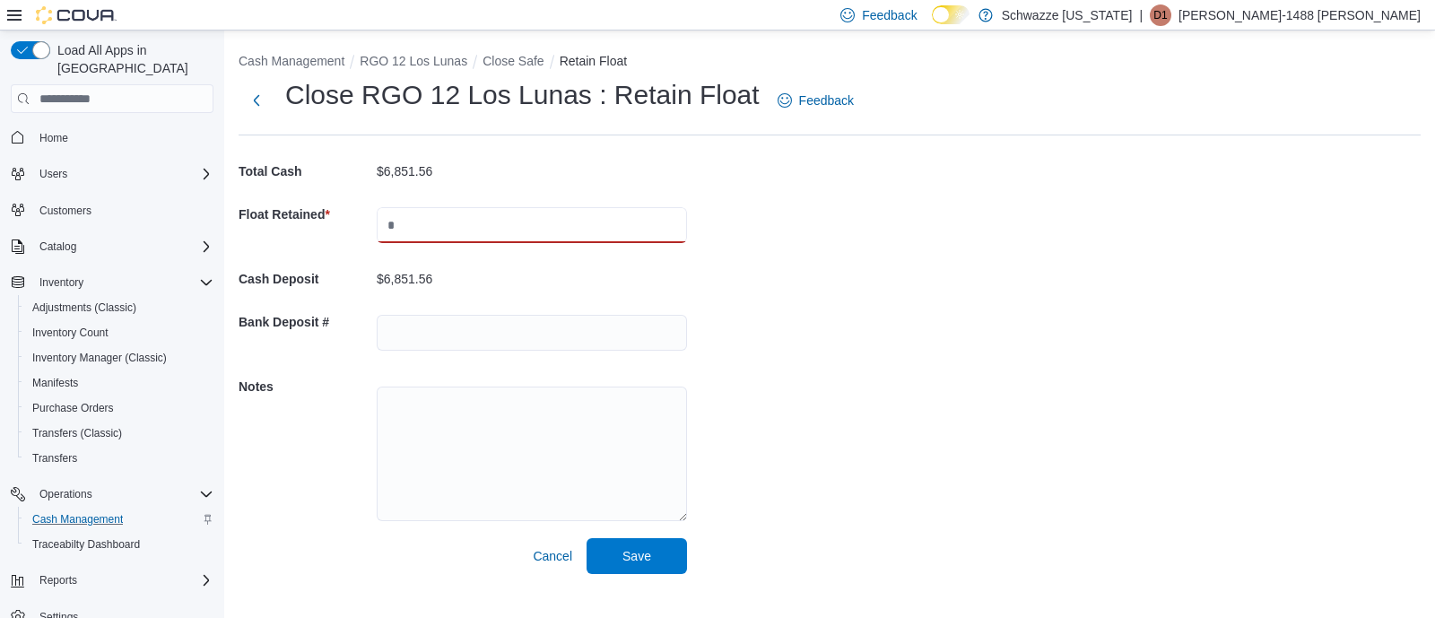
click at [490, 215] on input "text" at bounding box center [532, 225] width 310 height 36
type input "****"
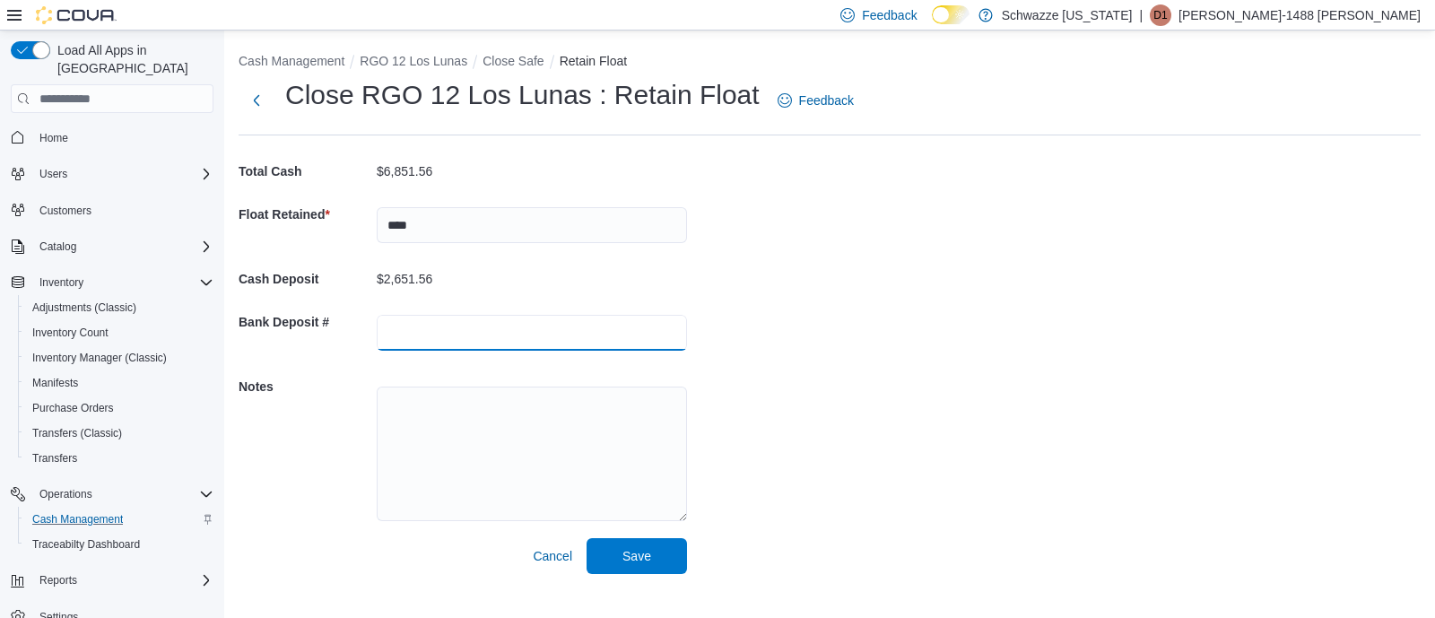
click at [450, 339] on input "text" at bounding box center [532, 333] width 310 height 36
type input "*******"
click at [612, 558] on span "Save" at bounding box center [636, 555] width 79 height 36
